Goal: Information Seeking & Learning: Compare options

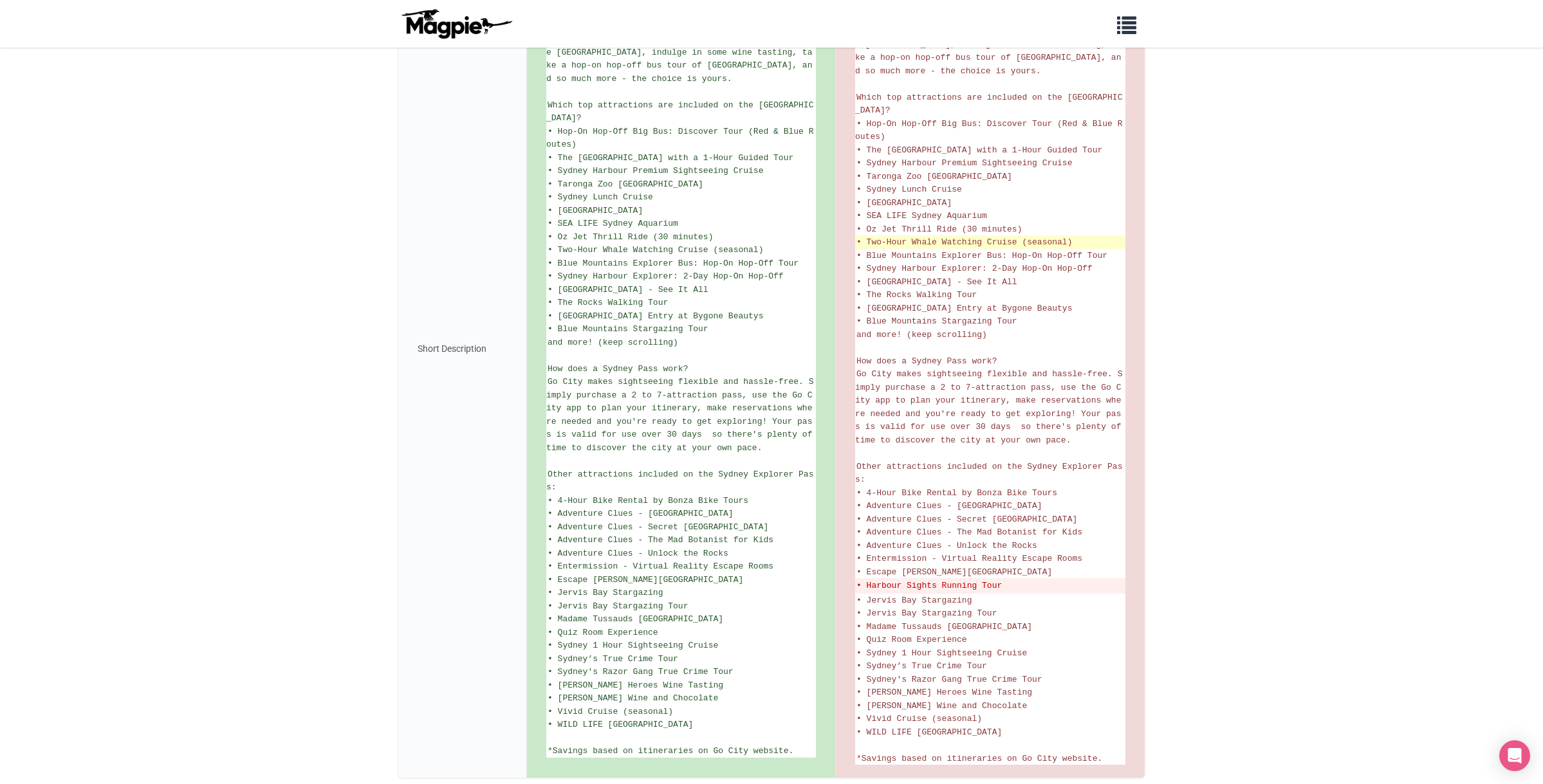
scroll to position [388, 0]
drag, startPoint x: 860, startPoint y: 539, endPoint x: 1037, endPoint y: 535, distance: 177.0
click at [1037, 581] on del "• Harbour Sights Running Tour" at bounding box center [990, 587] width 267 height 13
click at [1041, 581] on del "• Harbour Sights Running Tour" at bounding box center [990, 587] width 267 height 13
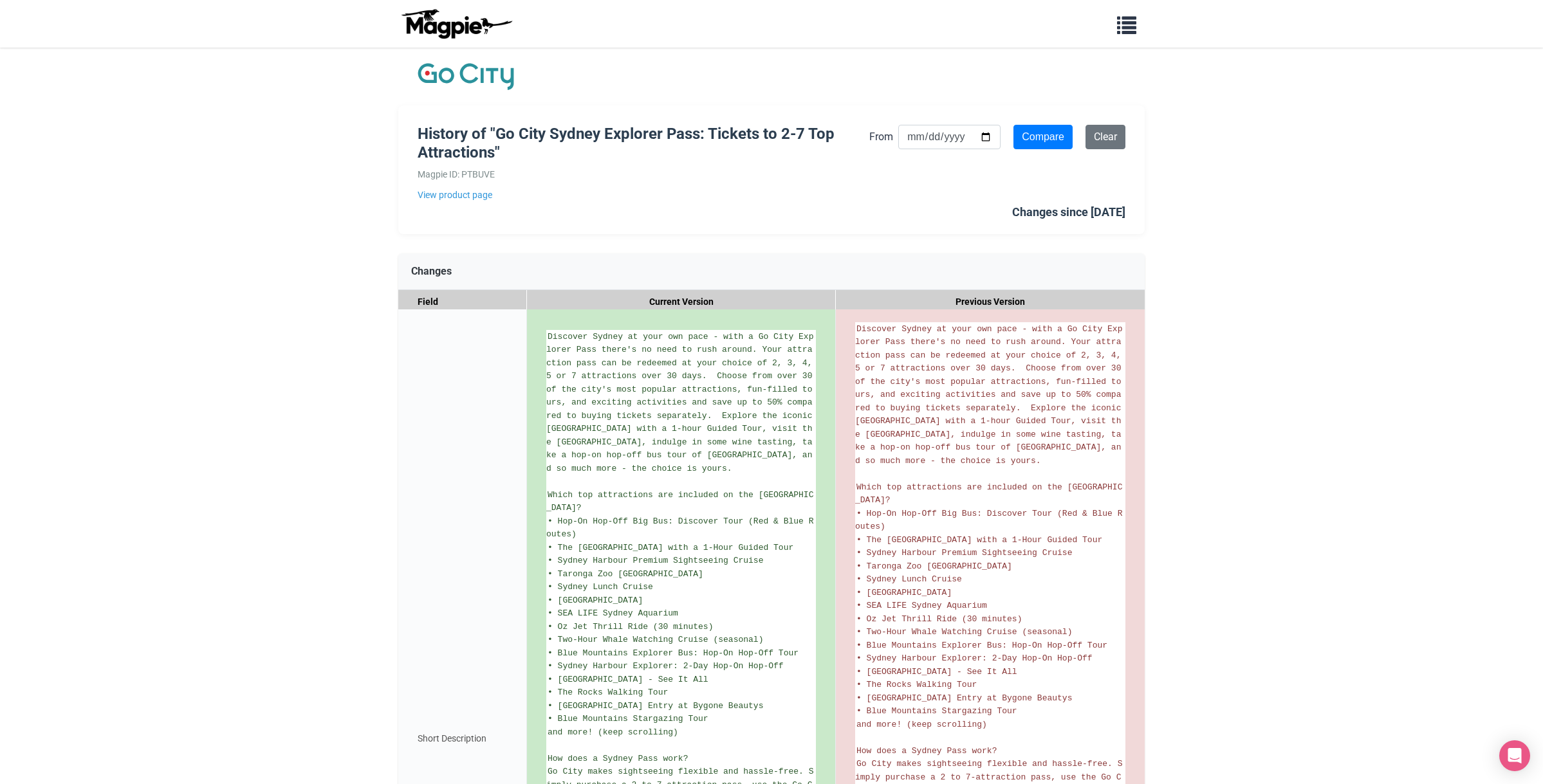
scroll to position [0, 0]
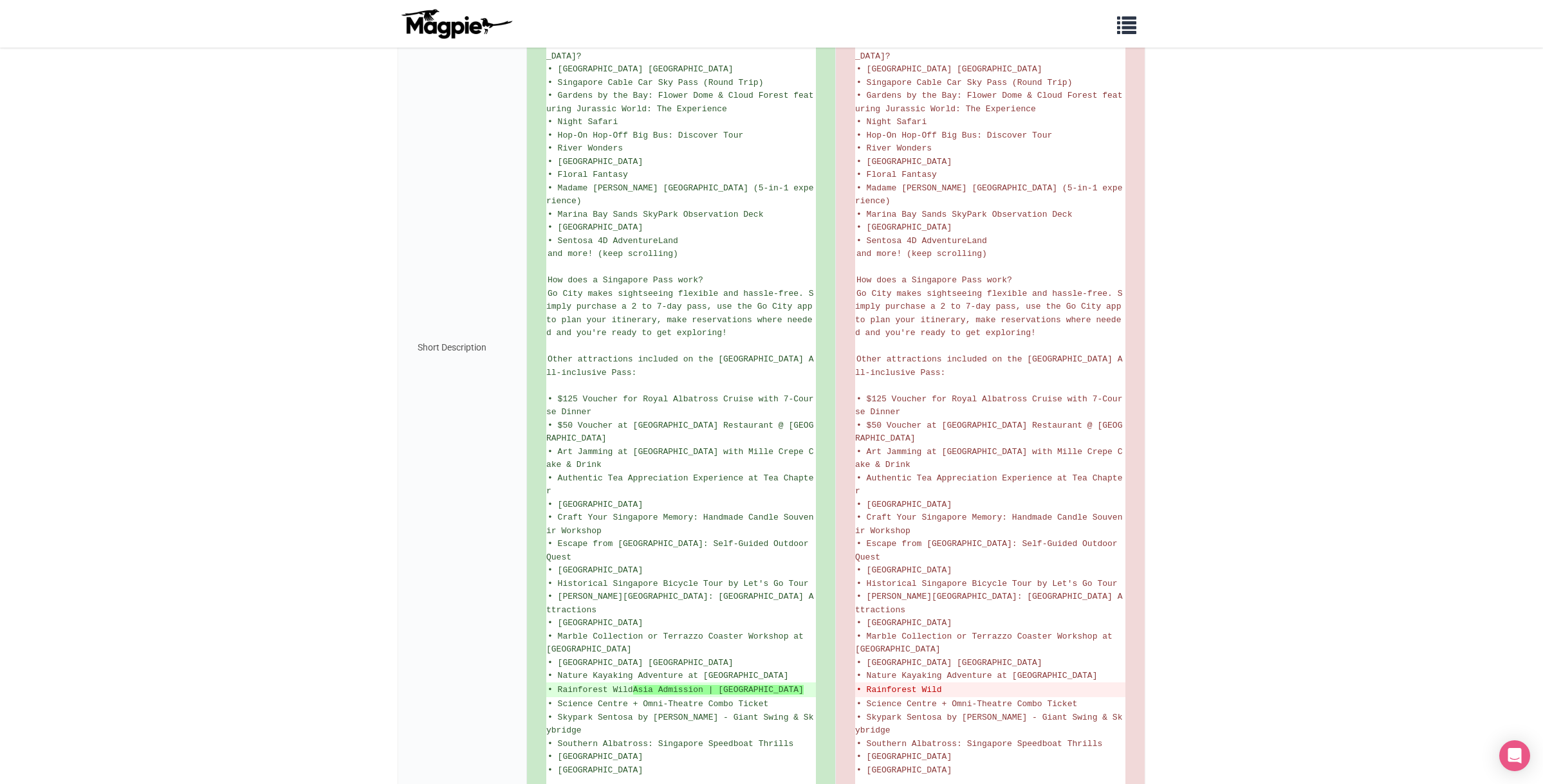
scroll to position [433, 0]
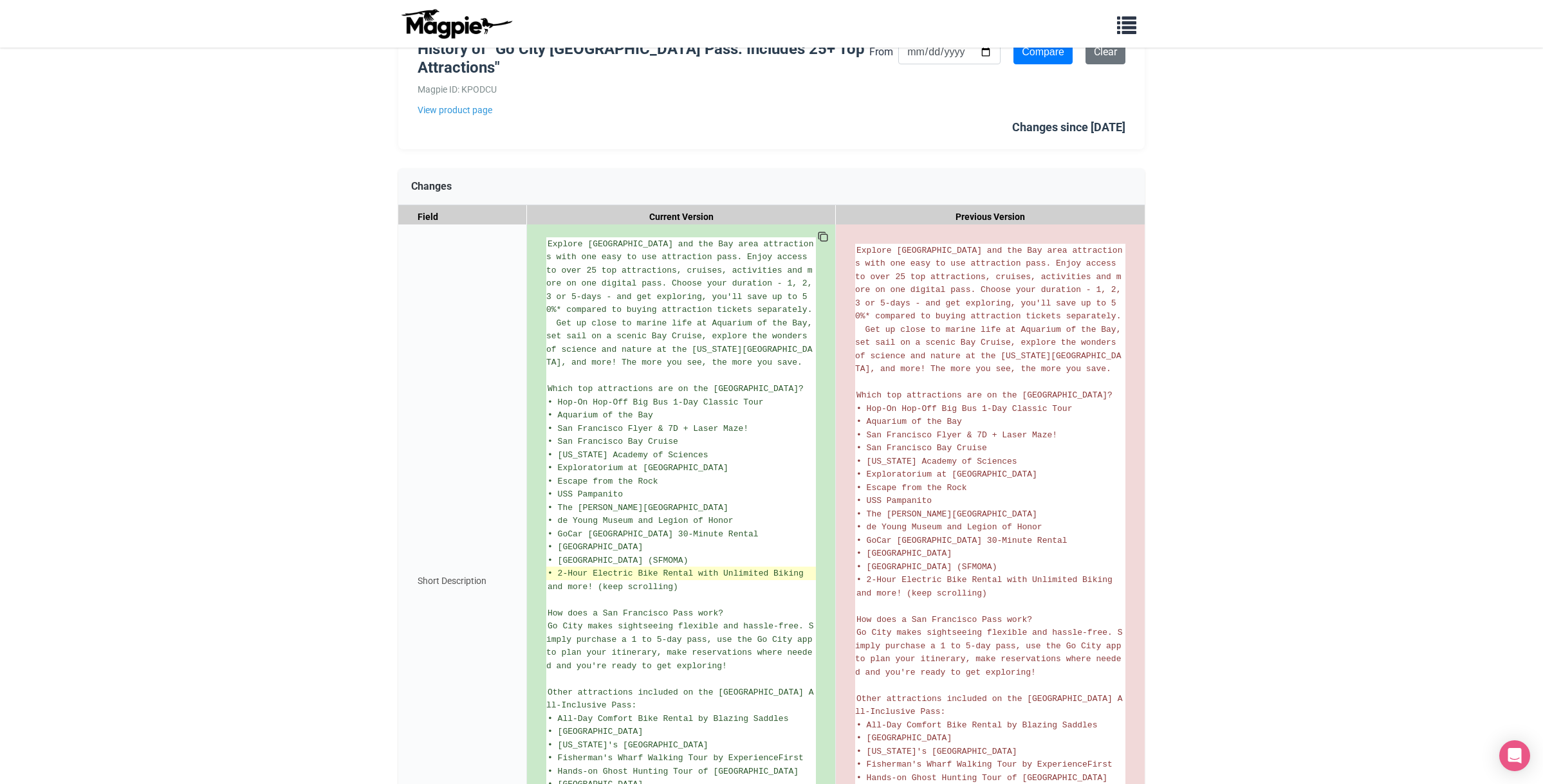
scroll to position [106, 0]
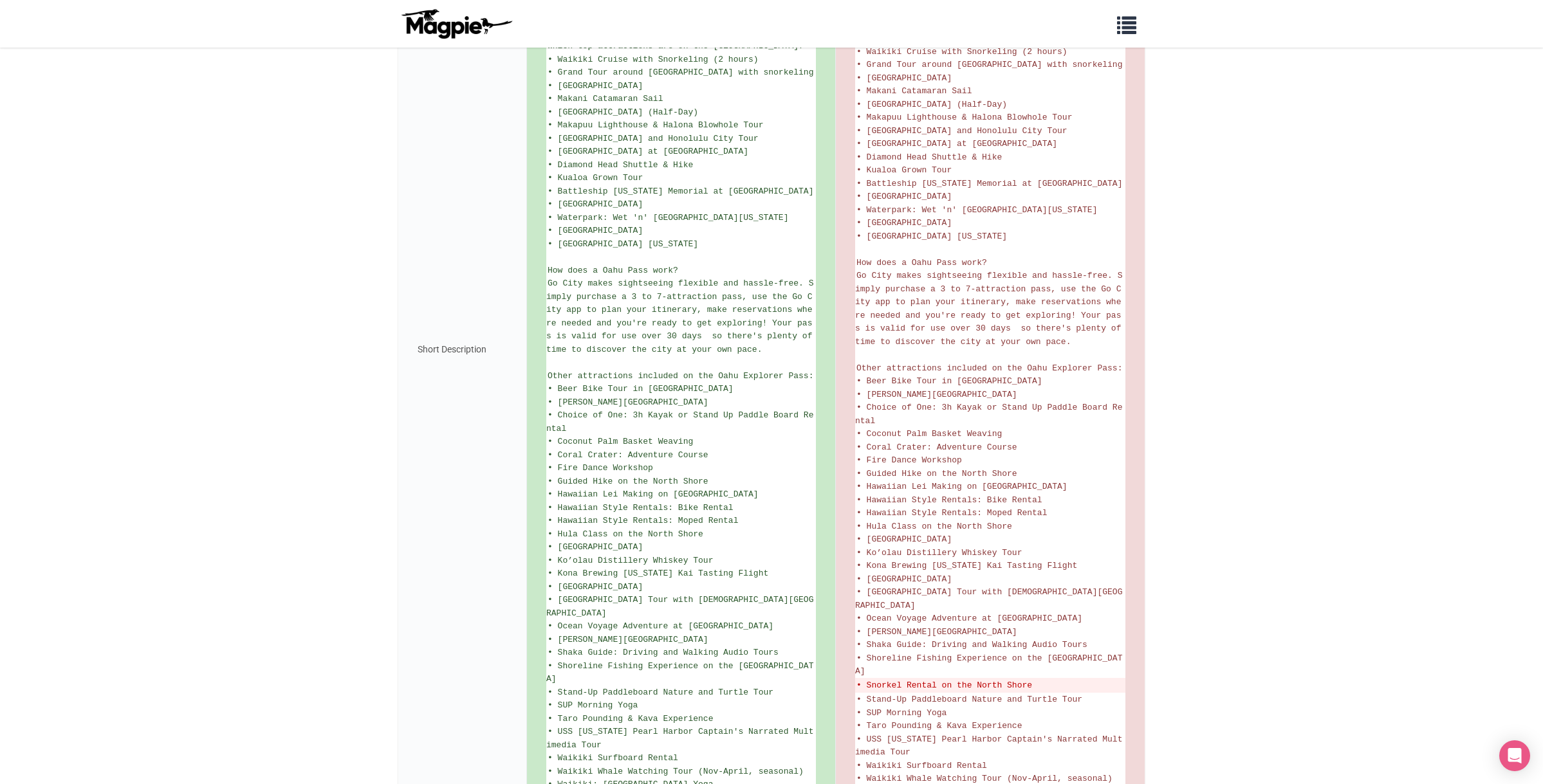
scroll to position [468, 0]
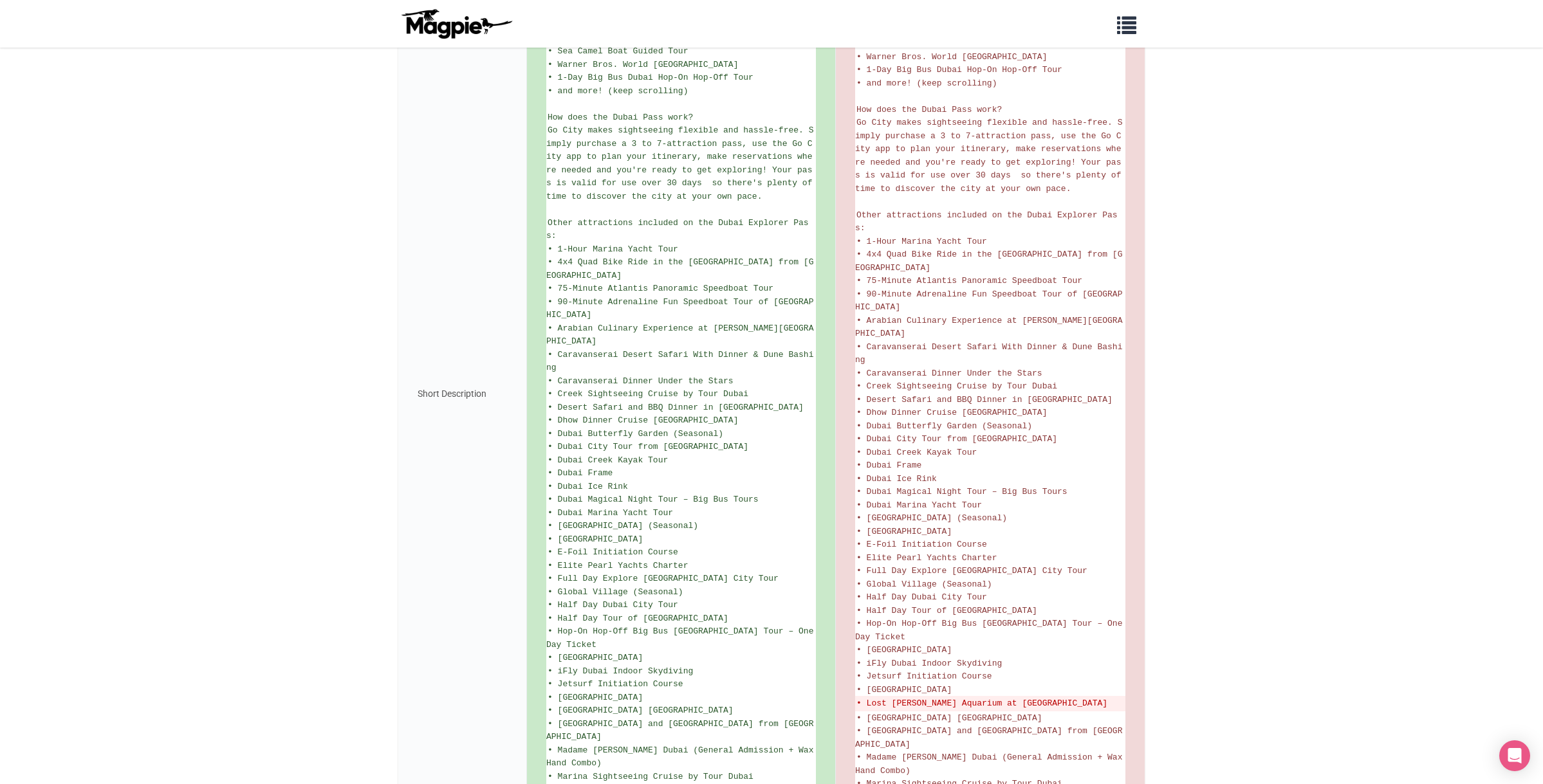
scroll to position [630, 0]
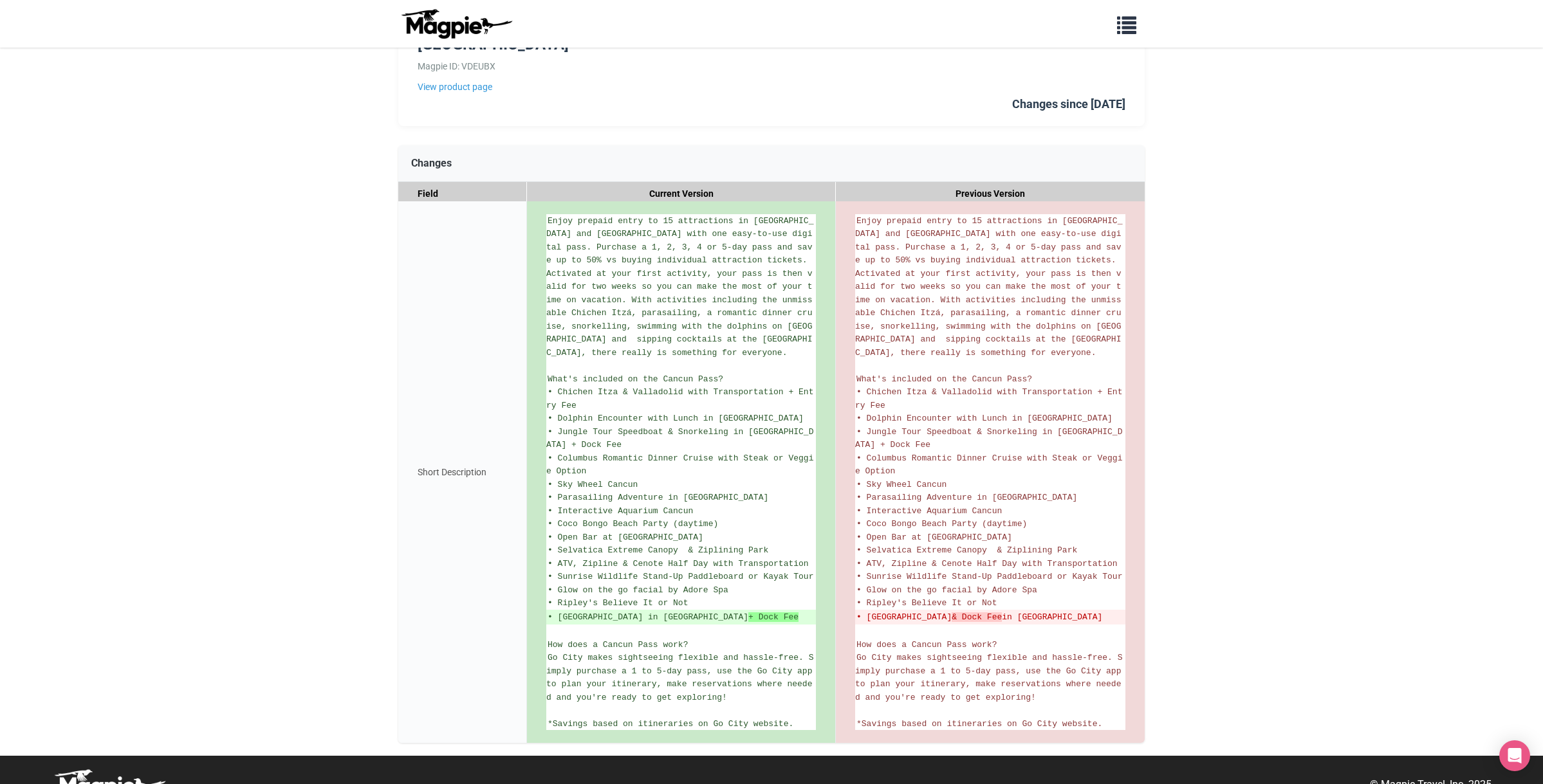
scroll to position [107, 0]
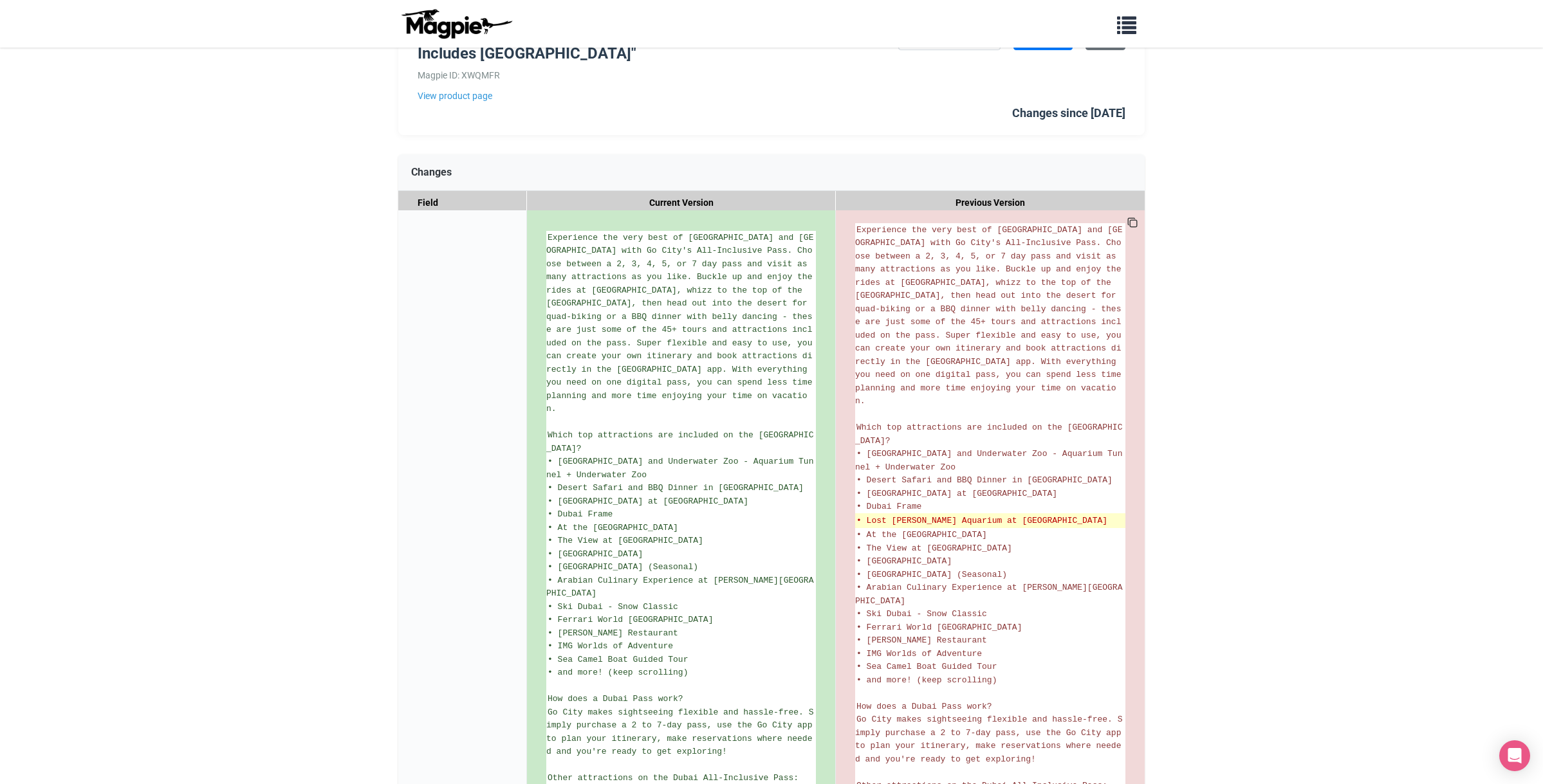
scroll to position [100, 0]
click at [1103, 514] on del "• Lost Chambers Aquarium at Atlantis The Palm" at bounding box center [990, 521] width 267 height 13
drag, startPoint x: 1098, startPoint y: 474, endPoint x: 860, endPoint y: 472, distance: 238.0
click at [860, 514] on del "• Lost Chambers Aquarium at Atlantis The Palm" at bounding box center [990, 521] width 267 height 13
click at [858, 514] on del "• Lost Chambers Aquarium at Atlantis The Palm" at bounding box center [990, 521] width 267 height 13
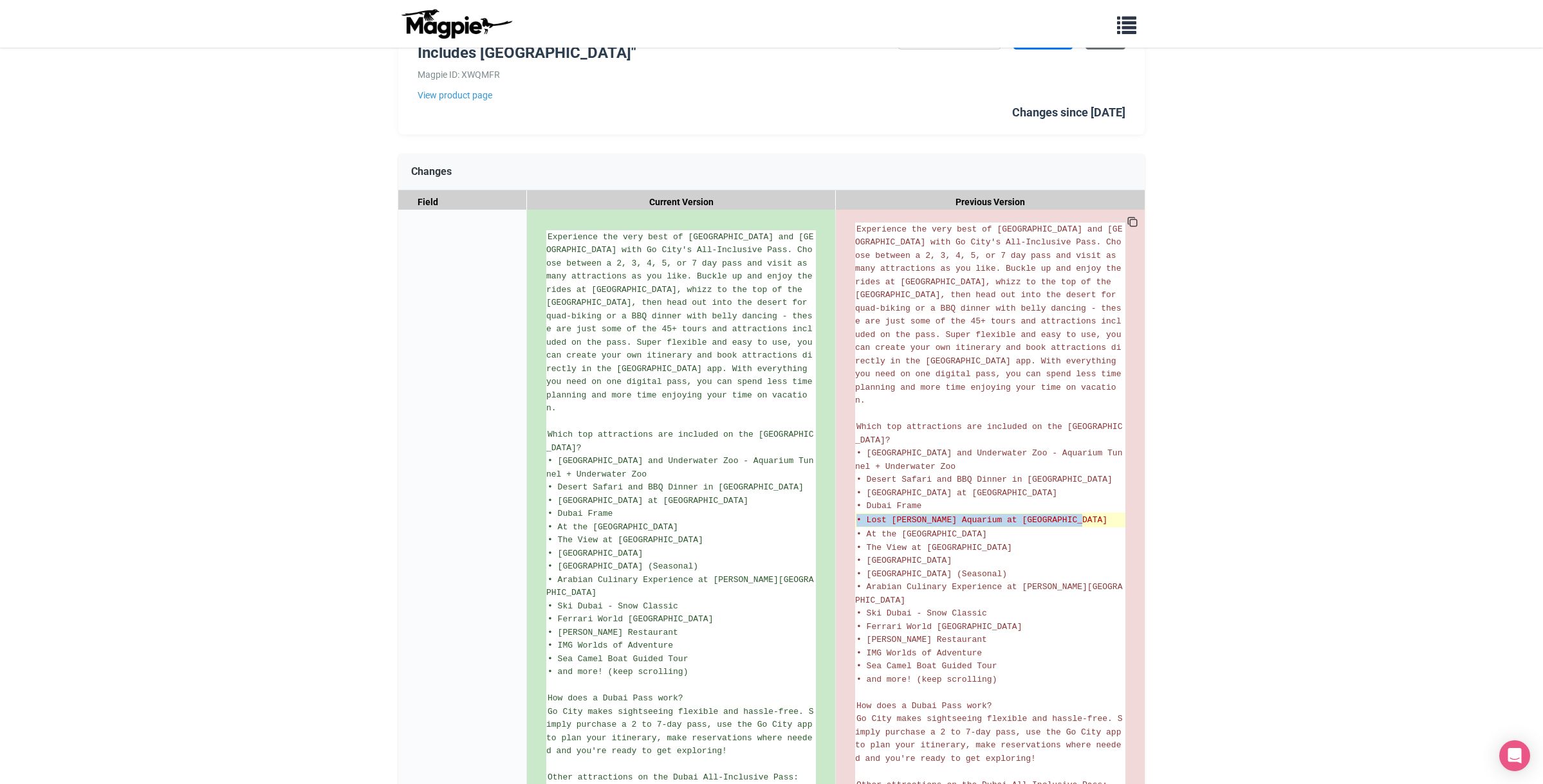
drag, startPoint x: 856, startPoint y: 472, endPoint x: 1095, endPoint y: 474, distance: 239.0
click at [1095, 514] on del "• Lost Chambers Aquarium at Atlantis The Palm" at bounding box center [990, 521] width 267 height 13
copy del "• Lost Chambers Aquarium at Atlantis The Palm"
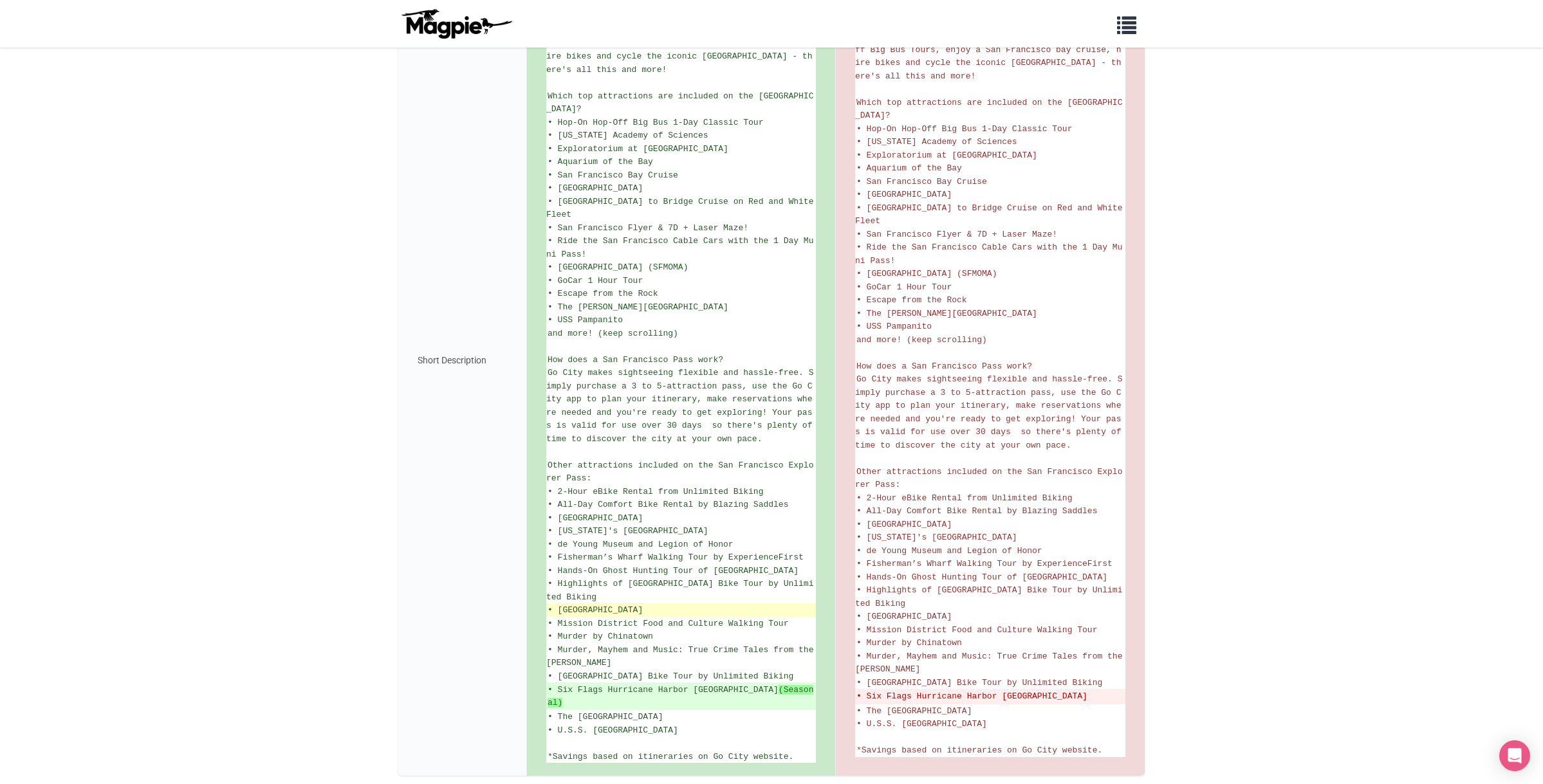
scroll to position [364, 0]
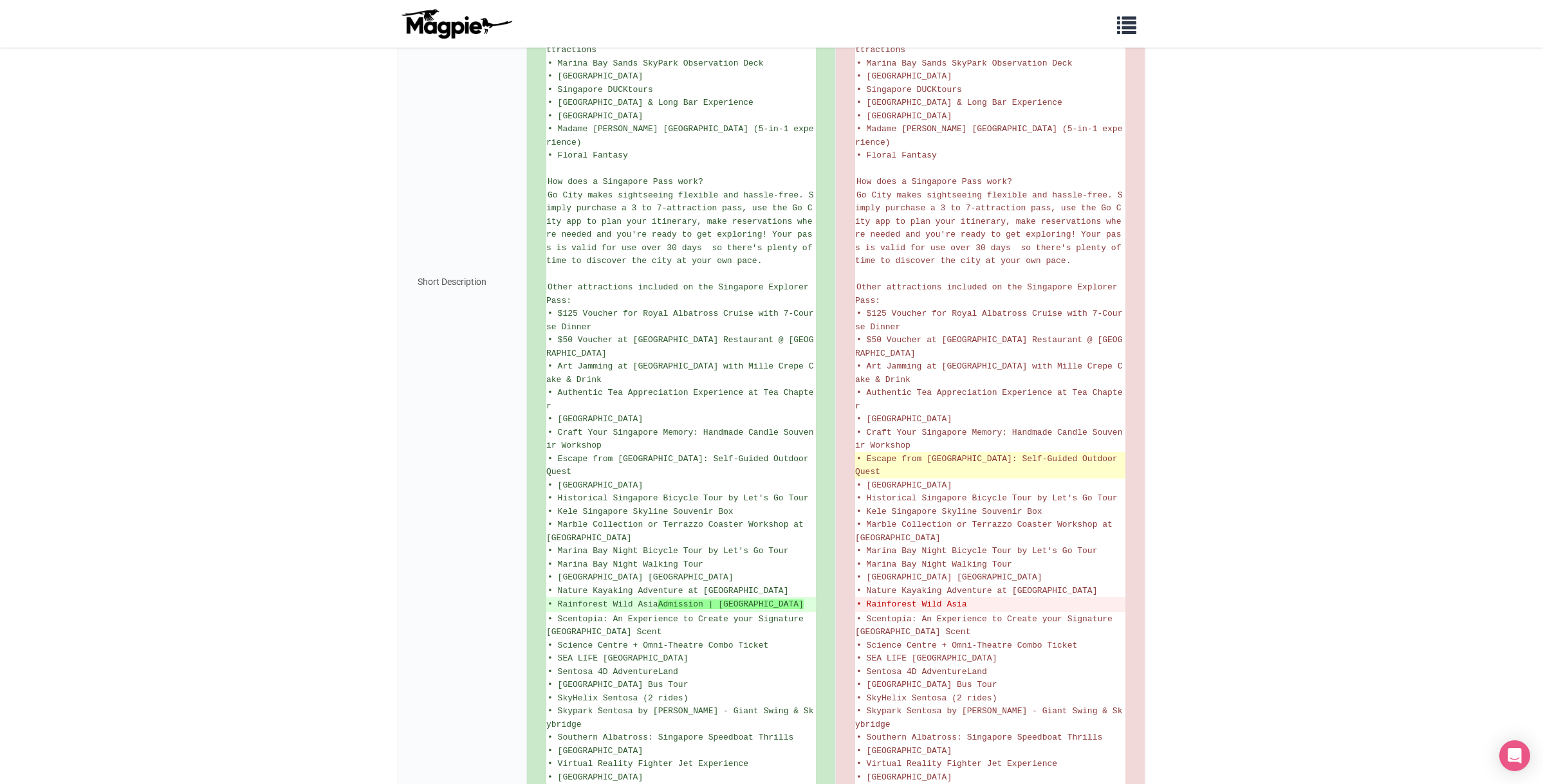
scroll to position [593, 0]
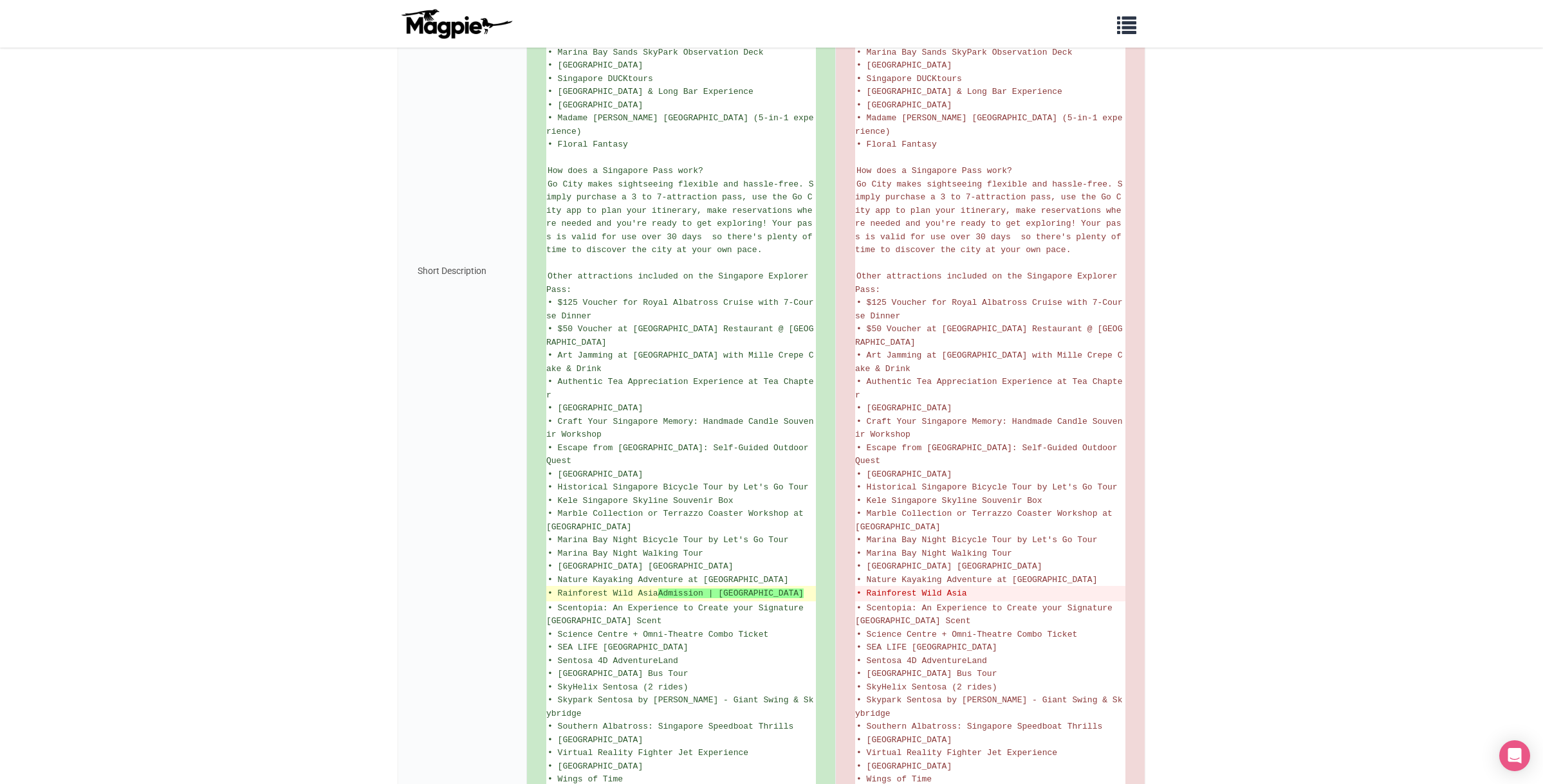
click at [626, 587] on ins "• Rainforest Wild Asia Admission | [GEOGRAPHIC_DATA]" at bounding box center [681, 594] width 267 height 13
drag, startPoint x: 596, startPoint y: 518, endPoint x: 551, endPoint y: 501, distance: 48.1
click at [548, 587] on ins "• Rainforest Wild Asia Admission | [GEOGRAPHIC_DATA]" at bounding box center [681, 594] width 267 height 13
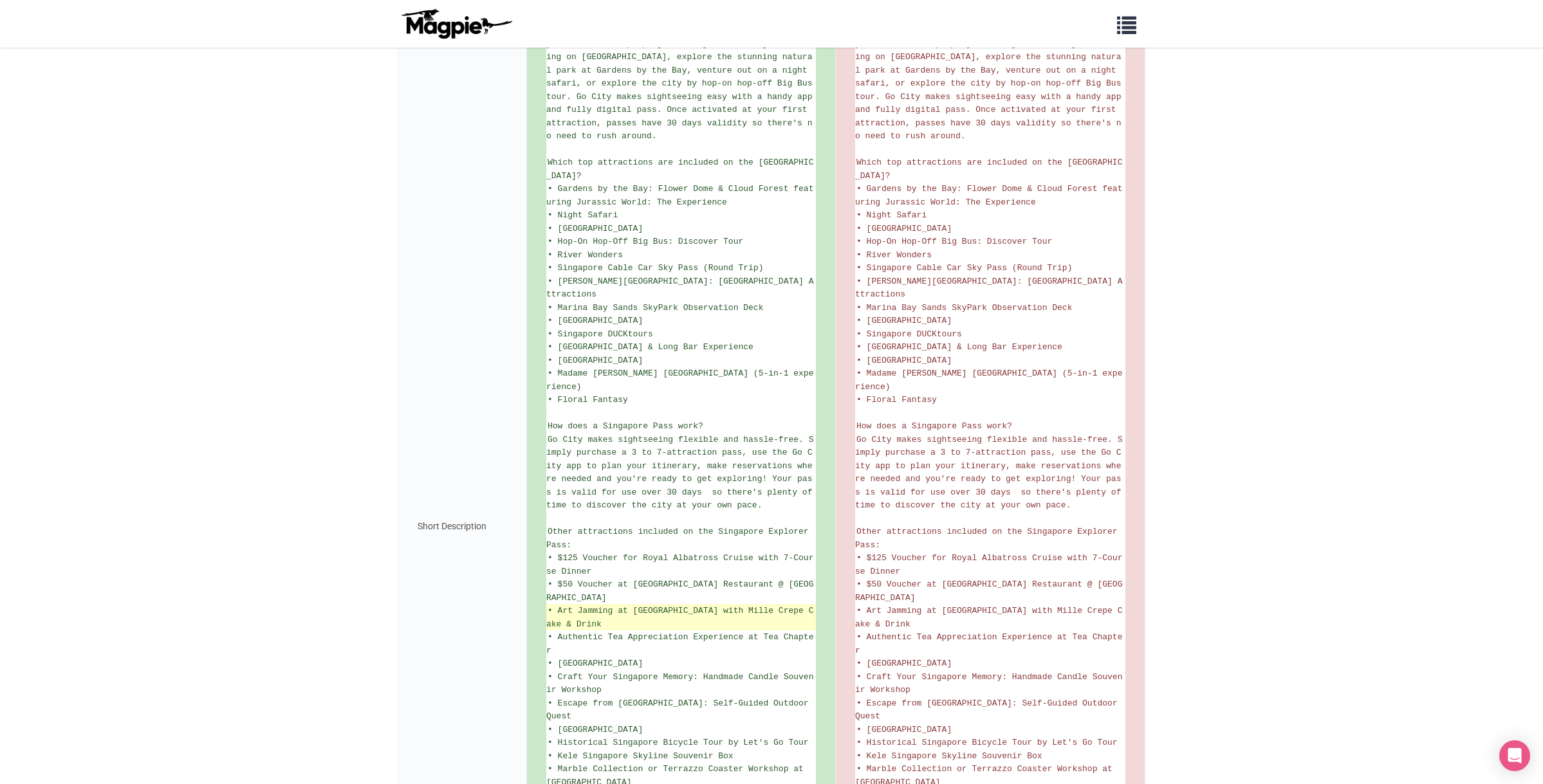
scroll to position [320, 0]
